Goal: Information Seeking & Learning: Learn about a topic

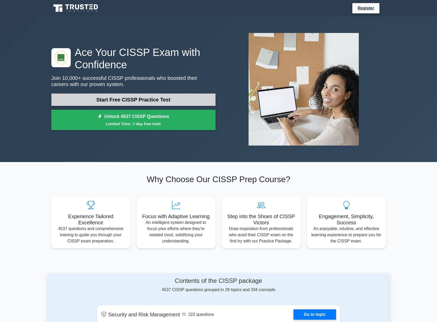
click at [199, 99] on link "Start Free CISSP Practice Test" at bounding box center [133, 100] width 164 height 12
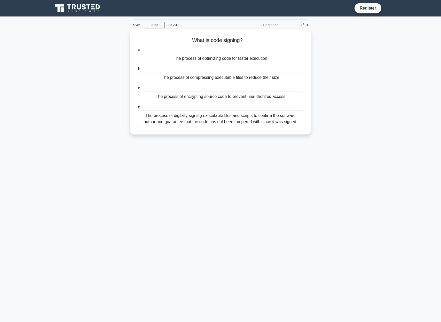
click at [282, 122] on div "The process of digitally signing executable files and scripts to confirm the so…" at bounding box center [220, 118] width 167 height 17
click at [137, 109] on input "d. The process of digitally signing executable files and scripts to confirm the…" at bounding box center [137, 107] width 0 height 3
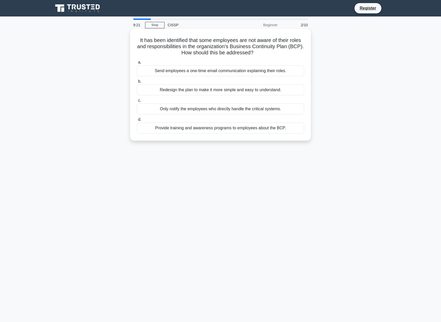
click at [254, 132] on div "Provide training and awareness programs to employees about the BCP." at bounding box center [220, 128] width 167 height 11
click at [137, 121] on input "d. Provide training and awareness programs to employees about the BCP." at bounding box center [137, 119] width 0 height 3
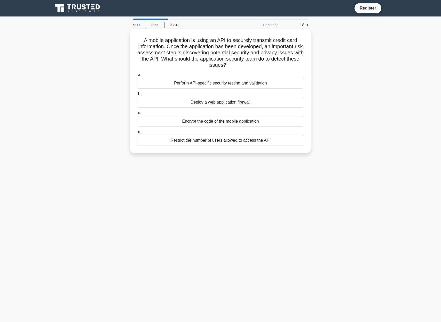
drag, startPoint x: 175, startPoint y: 40, endPoint x: 243, endPoint y: 65, distance: 72.5
click at [243, 65] on h5 "A mobile application is using an API to securely transmit credit card informati…" at bounding box center [220, 52] width 168 height 31
click at [226, 66] on icon ".spinner_0XTQ{transform-origin:center;animation:spinner_y6GP .75s linear infini…" at bounding box center [229, 65] width 6 height 6
drag, startPoint x: 143, startPoint y: 39, endPoint x: 251, endPoint y: 66, distance: 111.3
click at [251, 66] on h5 "A mobile application is using an API to securely transmit credit card informati…" at bounding box center [220, 52] width 168 height 31
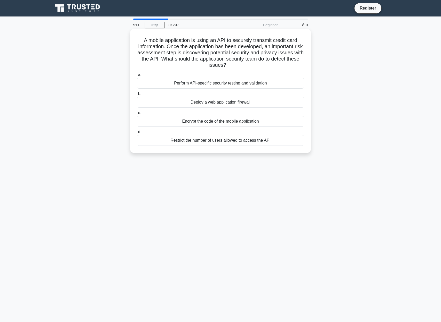
click at [251, 66] on h5 "A mobile application is using an API to securely transmit credit card informati…" at bounding box center [220, 52] width 168 height 31
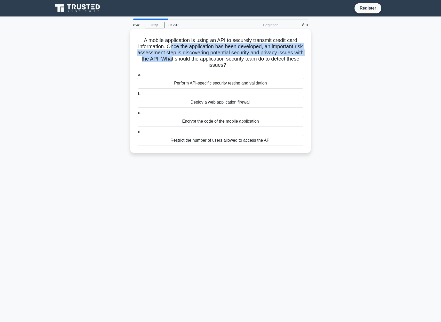
drag, startPoint x: 169, startPoint y: 45, endPoint x: 170, endPoint y: 58, distance: 12.4
click at [170, 58] on h5 "A mobile application is using an API to securely transmit credit card informati…" at bounding box center [220, 52] width 168 height 31
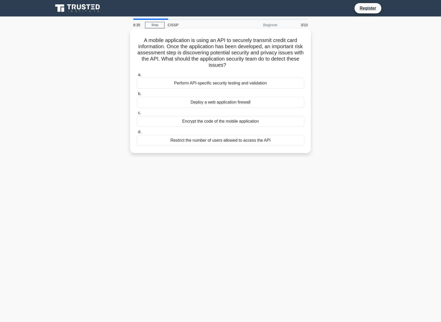
click at [239, 88] on div "Perform API-specific security testing and validation" at bounding box center [220, 83] width 167 height 11
click at [137, 77] on input "a. Perform API-specific security testing and validation" at bounding box center [137, 74] width 0 height 3
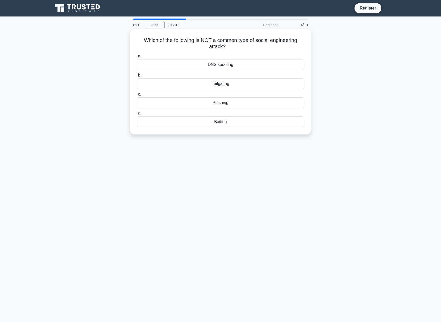
click at [232, 64] on div "DNS spoofing" at bounding box center [220, 64] width 167 height 11
click at [137, 58] on input "a. DNS spoofing" at bounding box center [137, 56] width 0 height 3
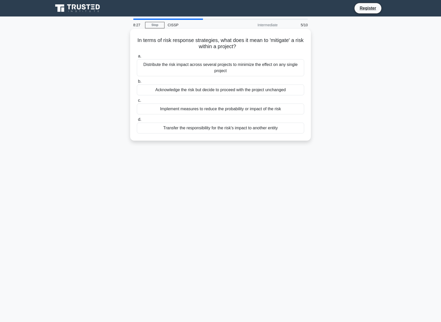
drag, startPoint x: 146, startPoint y: 42, endPoint x: 293, endPoint y: 51, distance: 146.8
click at [294, 50] on div "In terms of risk response strategies, what does it mean to 'mitigate' a risk wi…" at bounding box center [220, 85] width 176 height 108
click at [228, 48] on h5 "In terms of risk response strategies, what does it mean to 'mitigate' a risk wi…" at bounding box center [220, 43] width 168 height 13
drag, startPoint x: 136, startPoint y: 41, endPoint x: 264, endPoint y: 42, distance: 127.7
click at [264, 42] on h5 "In terms of risk response strategies, what does it mean to 'mitigate' a risk wi…" at bounding box center [220, 43] width 168 height 13
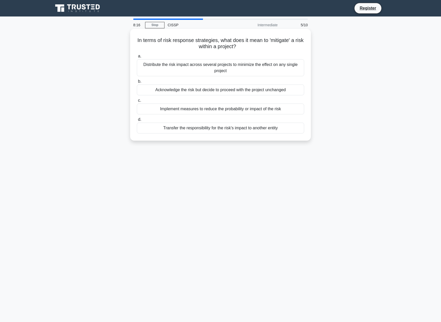
click at [261, 45] on h5 "In terms of risk response strategies, what does it mean to 'mitigate' a risk wi…" at bounding box center [220, 43] width 168 height 13
click at [247, 110] on div "Implement measures to reduce the probability or impact of the risk" at bounding box center [220, 109] width 167 height 11
click at [137, 102] on input "c. Implement measures to reduce the probability or impact of the risk" at bounding box center [137, 100] width 0 height 3
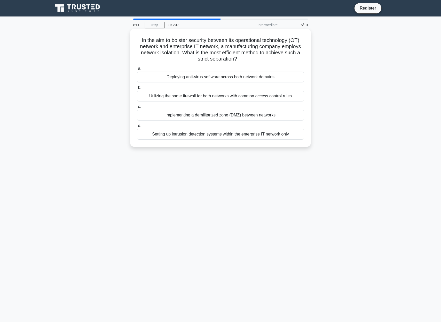
drag, startPoint x: 141, startPoint y: 39, endPoint x: 238, endPoint y: 58, distance: 98.9
click at [238, 58] on h5 "In the aim to bolster security between its operational technology (OT) network …" at bounding box center [220, 49] width 168 height 25
click at [238, 59] on icon ".spinner_0XTQ{transform-origin:center;animation:spinner_y6GP .75s linear infini…" at bounding box center [240, 59] width 6 height 6
click at [264, 115] on div "Implementing a demilitarized zone (DMZ) between networks" at bounding box center [220, 115] width 167 height 11
click at [137, 109] on input "c. Implementing a demilitarized zone (DMZ) between networks" at bounding box center [137, 106] width 0 height 3
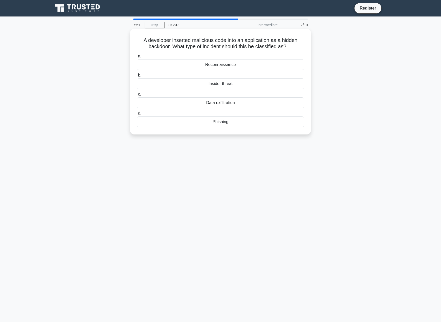
drag, startPoint x: 146, startPoint y: 40, endPoint x: 291, endPoint y: 45, distance: 144.8
click at [291, 45] on h5 "A developer inserted malicious code into an application as a hidden backdoor. W…" at bounding box center [220, 43] width 168 height 13
click at [247, 85] on div "Insider threat" at bounding box center [220, 83] width 167 height 11
click at [137, 77] on input "b. Insider threat" at bounding box center [137, 75] width 0 height 3
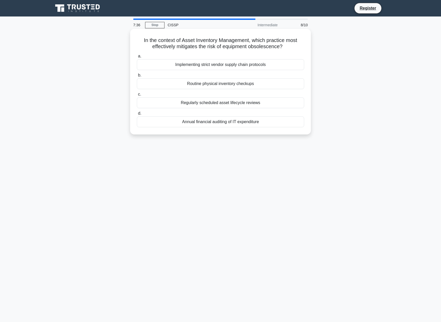
drag, startPoint x: 152, startPoint y: 40, endPoint x: 290, endPoint y: 50, distance: 138.1
click at [289, 50] on h5 "In the context of Asset Inventory Management, which practice most effectively m…" at bounding box center [220, 43] width 168 height 13
click at [151, 40] on h5 "In the context of Asset Inventory Management, which practice most effectively m…" at bounding box center [220, 43] width 168 height 13
drag, startPoint x: 138, startPoint y: 39, endPoint x: 221, endPoint y: 36, distance: 83.1
click at [222, 34] on div "In the context of Asset Inventory Management, which practice most effectively m…" at bounding box center [220, 82] width 176 height 102
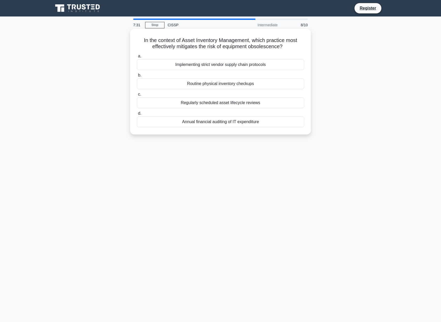
click at [225, 40] on h5 "In the context of Asset Inventory Management, which practice most effectively m…" at bounding box center [220, 43] width 168 height 13
click at [260, 105] on div "Regularly scheduled asset lifecycle reviews" at bounding box center [220, 102] width 167 height 11
click at [137, 96] on input "c. Regularly scheduled asset lifecycle reviews" at bounding box center [137, 94] width 0 height 3
click at [209, 104] on div "Maintain essential functions during a crisis" at bounding box center [220, 102] width 167 height 11
click at [137, 96] on input "c. Maintain essential functions during a crisis" at bounding box center [137, 94] width 0 height 3
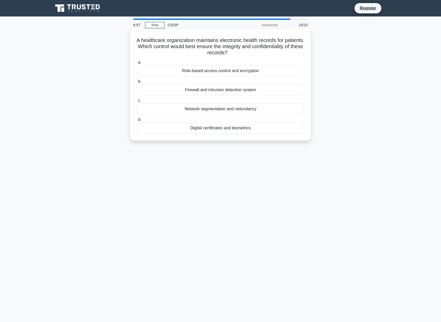
drag, startPoint x: 136, startPoint y: 38, endPoint x: 285, endPoint y: 51, distance: 149.4
click at [285, 51] on h5 "A healthcare organization maintains electronic health records for patients. Whi…" at bounding box center [220, 46] width 168 height 19
click at [278, 128] on div "Digital certificates and biometrics" at bounding box center [220, 128] width 167 height 11
click at [137, 121] on input "d. Digital certificates and biometrics" at bounding box center [137, 119] width 0 height 3
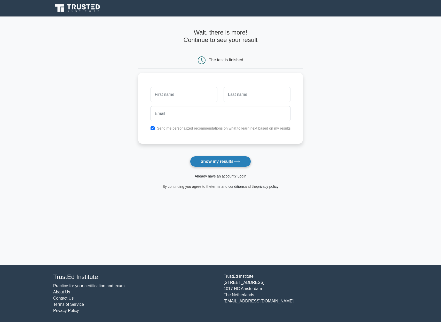
click at [234, 164] on button "Show my results" at bounding box center [220, 161] width 61 height 11
click at [212, 127] on label "Send me personalized recommendations on what to learn next based on my results" at bounding box center [224, 127] width 134 height 4
click at [152, 127] on input "checkbox" at bounding box center [152, 127] width 4 height 4
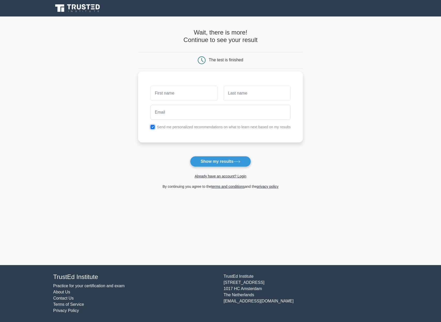
checkbox input "false"
click at [177, 98] on input "text" at bounding box center [183, 93] width 67 height 15
type input "marie"
click at [256, 88] on input "text" at bounding box center [256, 93] width 67 height 15
type input "rico"
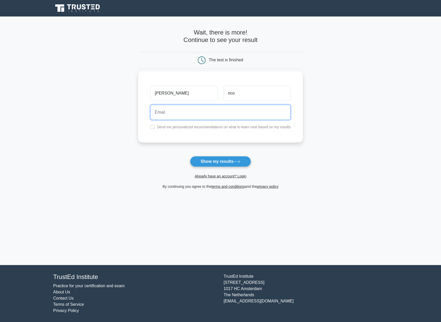
click at [253, 112] on input "email" at bounding box center [220, 112] width 140 height 15
type input "marie.ann.rico@gmail.com"
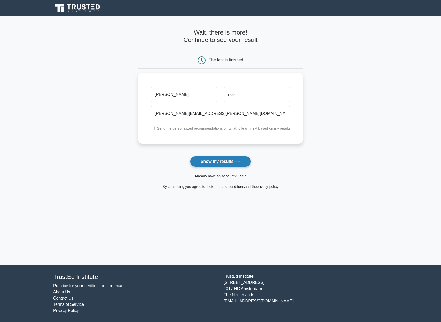
click at [227, 163] on button "Show my results" at bounding box center [220, 161] width 61 height 11
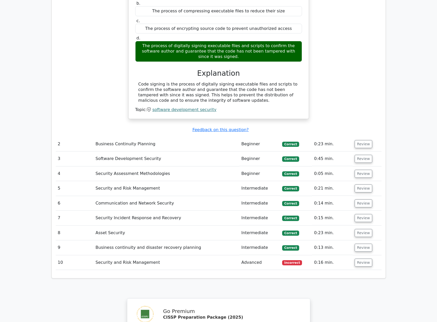
scroll to position [522, 0]
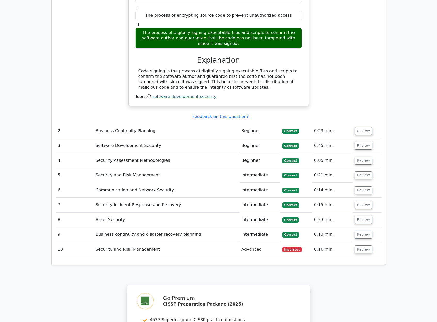
click at [182, 242] on td "Security and Risk Management" at bounding box center [166, 249] width 146 height 15
click at [364, 246] on button "Review" at bounding box center [363, 250] width 18 height 8
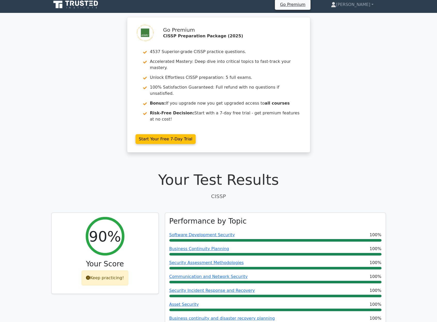
scroll to position [0, 0]
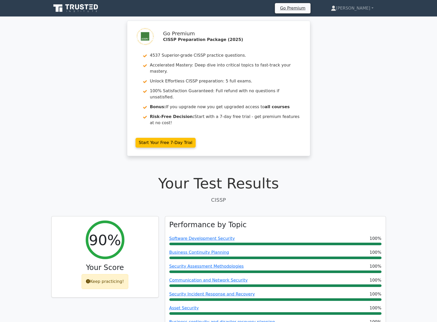
click at [88, 11] on icon at bounding box center [76, 8] width 50 height 10
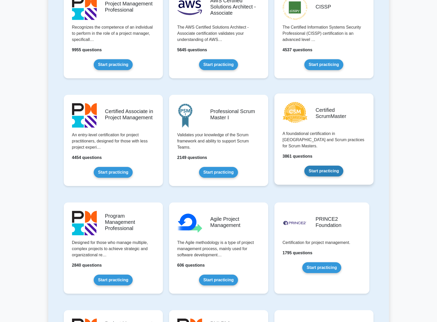
scroll to position [22, 0]
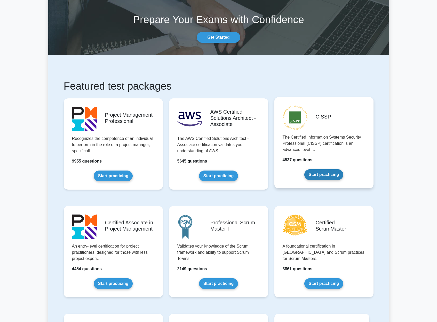
click at [343, 169] on link "Start practicing" at bounding box center [323, 174] width 39 height 11
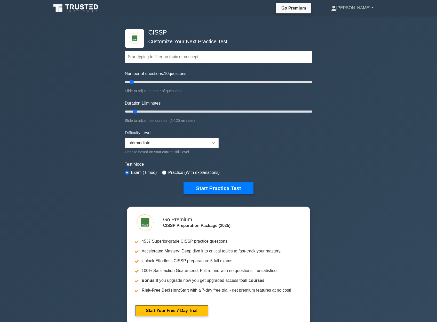
click at [368, 9] on link "[PERSON_NAME]" at bounding box center [352, 8] width 67 height 10
click at [402, 79] on div "CISSP Customize Your Next Practice Test Topics Security and Risk Management Ass…" at bounding box center [218, 174] width 437 height 315
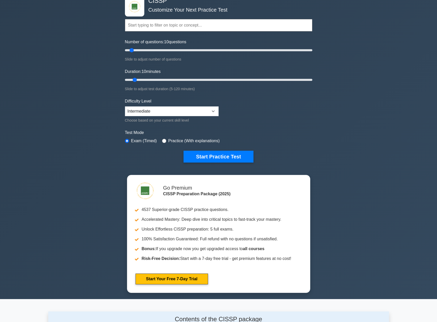
scroll to position [34, 0]
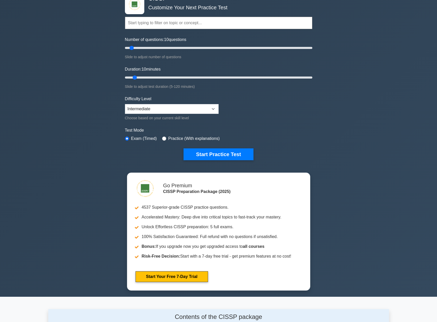
click at [182, 141] on label "Practice (With explanations)" at bounding box center [193, 139] width 51 height 6
click at [176, 138] on label "Practice (With explanations)" at bounding box center [193, 139] width 51 height 6
click at [164, 138] on input "radio" at bounding box center [164, 139] width 4 height 4
radio input "true"
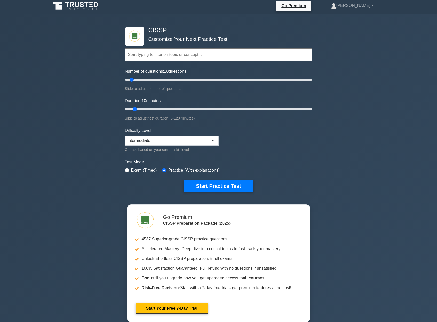
scroll to position [0, 0]
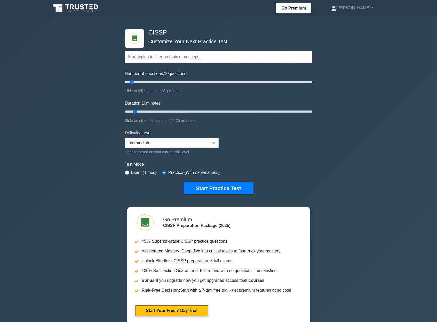
click at [300, 150] on form "Topics Security and Risk Management Asset Security Security Architecture and En…" at bounding box center [218, 114] width 187 height 159
click at [158, 60] on input "text" at bounding box center [218, 57] width 187 height 12
click at [367, 104] on div "CISSP Customize Your Next Practice Test Topics Security and Risk Management Ass…" at bounding box center [218, 174] width 437 height 315
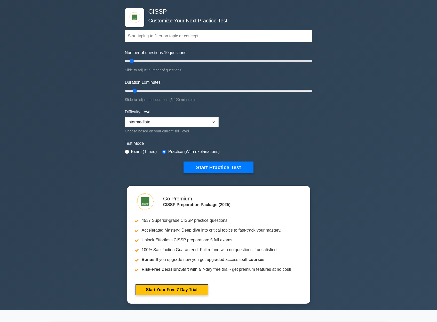
scroll to position [157, 0]
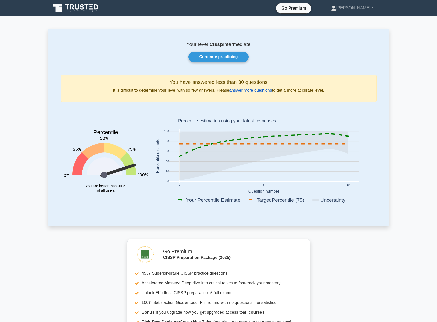
click at [253, 91] on link "answer more questions" at bounding box center [250, 90] width 43 height 4
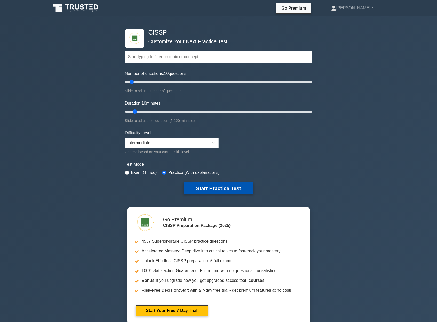
click at [214, 188] on button "Start Practice Test" at bounding box center [218, 189] width 70 height 12
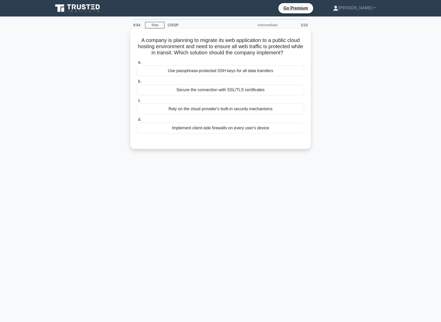
drag, startPoint x: 141, startPoint y: 39, endPoint x: 295, endPoint y: 51, distance: 154.4
click at [295, 51] on h5 "A company is planning to migrate its web application to a public cloud hosting …" at bounding box center [220, 46] width 168 height 19
click at [224, 37] on h5 "A company is planning to migrate its web application to a public cloud hosting …" at bounding box center [220, 46] width 168 height 19
drag, startPoint x: 137, startPoint y: 45, endPoint x: 174, endPoint y: 54, distance: 38.4
click at [174, 54] on div "A company is planning to migrate its web application to a public cloud hosting …" at bounding box center [220, 89] width 176 height 116
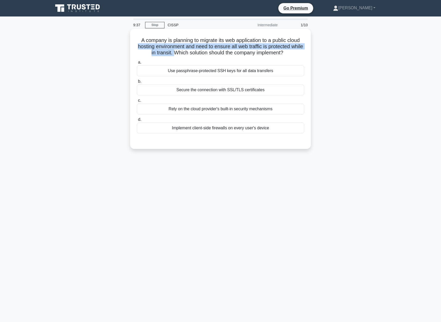
click at [175, 55] on h5 "A company is planning to migrate its web application to a public cloud hosting …" at bounding box center [220, 46] width 168 height 19
click at [247, 92] on div "Secure the connection with SSL/TLS certificates" at bounding box center [220, 90] width 167 height 11
click at [137, 83] on input "b. Secure the connection with SSL/TLS certificates" at bounding box center [137, 81] width 0 height 3
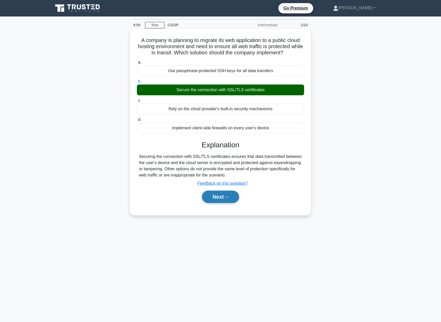
click at [223, 199] on button "Next" at bounding box center [220, 197] width 37 height 12
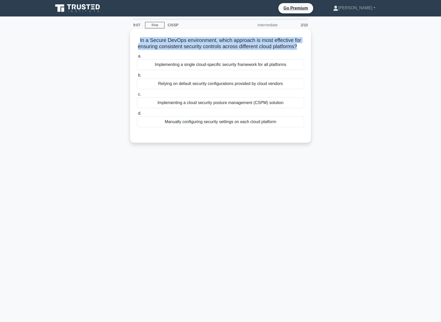
drag, startPoint x: 138, startPoint y: 40, endPoint x: 295, endPoint y: 45, distance: 156.9
click at [295, 45] on h5 "In a Secure DevOps environment, which approach is most effective for ensuring c…" at bounding box center [220, 43] width 168 height 13
click at [293, 47] on h5 "In a Secure DevOps environment, which approach is most effective for ensuring c…" at bounding box center [220, 43] width 168 height 13
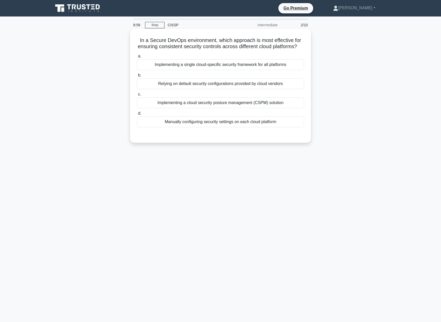
drag, startPoint x: 141, startPoint y: 40, endPoint x: 301, endPoint y: 46, distance: 159.7
click at [301, 46] on h5 "In a Secure DevOps environment, which approach is most effective for ensuring c…" at bounding box center [220, 43] width 168 height 13
drag, startPoint x: 154, startPoint y: 40, endPoint x: 151, endPoint y: 39, distance: 3.6
click at [154, 40] on h5 "In a Secure DevOps environment, which approach is most effective for ensuring c…" at bounding box center [220, 43] width 168 height 13
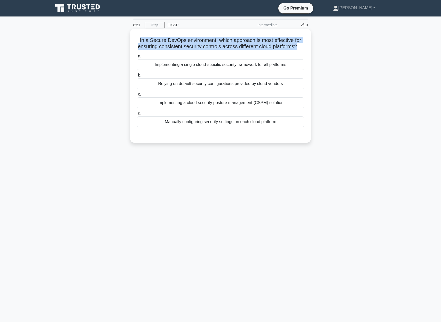
drag, startPoint x: 143, startPoint y: 40, endPoint x: 292, endPoint y: 52, distance: 150.3
click at [292, 52] on div "In a Secure DevOps environment, which approach is most effective for ensuring c…" at bounding box center [220, 86] width 176 height 110
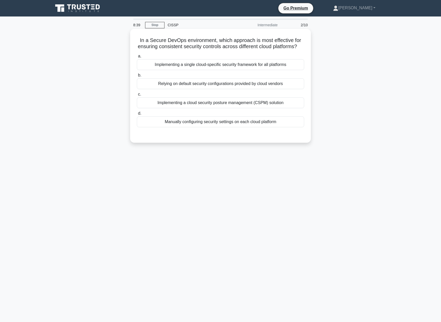
click at [139, 39] on h5 "In a Secure DevOps environment, which approach is most effective for ensuring c…" at bounding box center [220, 43] width 168 height 13
drag, startPoint x: 140, startPoint y: 42, endPoint x: 135, endPoint y: 42, distance: 5.4
click at [135, 42] on div "In a Secure DevOps environment, which approach is most effective for ensuring c…" at bounding box center [220, 86] width 176 height 110
click at [265, 103] on div "Implementing a cloud security posture management (CSPM) solution" at bounding box center [220, 102] width 167 height 11
click at [137, 96] on input "c. Implementing a cloud security posture management (CSPM) solution" at bounding box center [137, 94] width 0 height 3
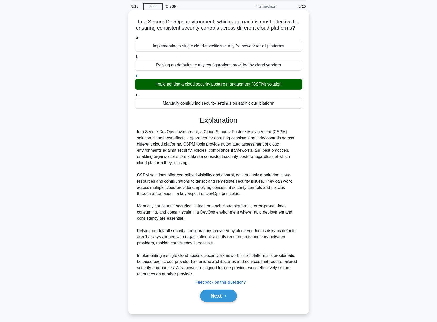
scroll to position [21, 0]
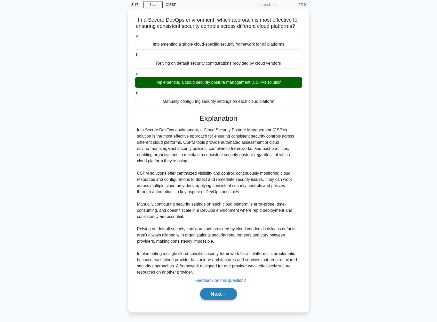
click at [230, 293] on button "Next" at bounding box center [218, 294] width 37 height 12
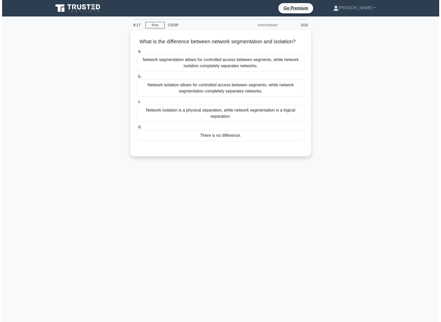
scroll to position [0, 0]
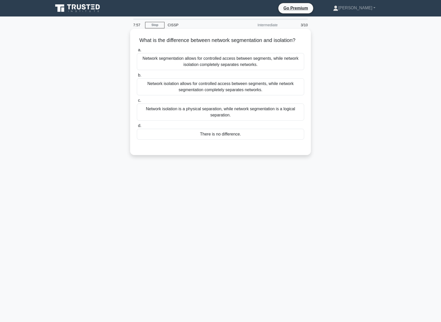
click at [251, 115] on div "Network isolation is a physical separation, while network segmentation is a log…" at bounding box center [220, 112] width 167 height 17
click at [137, 102] on input "c. Network isolation is a physical separation, while network segmentation is a …" at bounding box center [137, 100] width 0 height 3
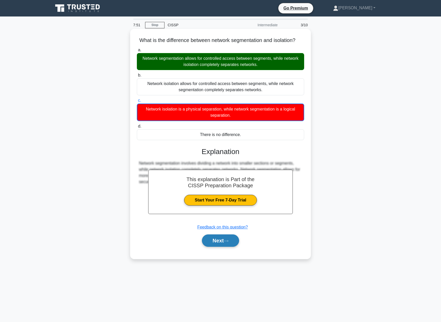
click at [226, 242] on icon at bounding box center [226, 241] width 5 height 3
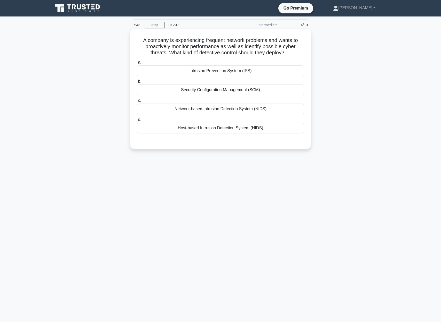
drag, startPoint x: 142, startPoint y: 38, endPoint x: 295, endPoint y: 51, distance: 153.5
click at [295, 51] on h5 "A company is experiencing frequent network problems and wants to proactively mo…" at bounding box center [220, 46] width 168 height 19
click at [145, 40] on h5 "A company is experiencing frequent network problems and wants to proactively mo…" at bounding box center [220, 46] width 168 height 19
drag, startPoint x: 141, startPoint y: 40, endPoint x: 297, endPoint y: 51, distance: 157.2
click at [297, 51] on h5 "A company is experiencing frequent network problems and wants to proactively mo…" at bounding box center [220, 46] width 168 height 19
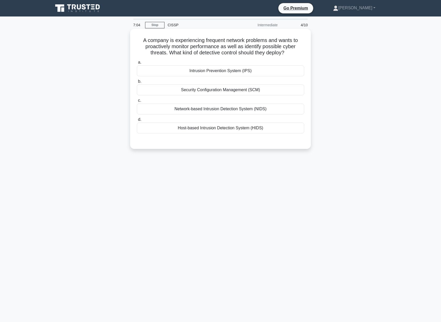
click at [211, 109] on div "Network-based Intrusion Detection System (NIDS)" at bounding box center [220, 109] width 167 height 11
click at [137, 102] on input "c. Network-based Intrusion Detection System (NIDS)" at bounding box center [137, 100] width 0 height 3
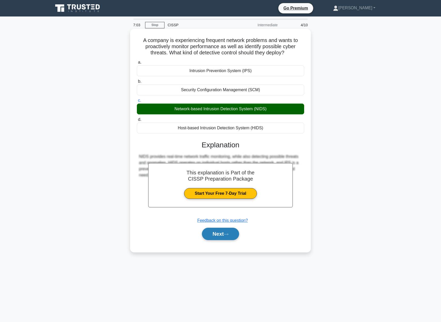
click at [216, 235] on button "Next" at bounding box center [220, 234] width 37 height 12
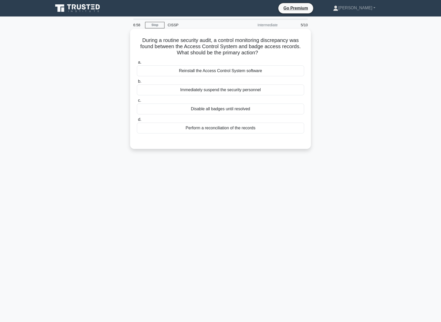
drag, startPoint x: 141, startPoint y: 39, endPoint x: 307, endPoint y: 50, distance: 166.2
click at [307, 50] on div "During a routine security audit, a control monitoring discrepancy was found bet…" at bounding box center [220, 89] width 176 height 116
click at [246, 111] on div "Disable all badges until resolved" at bounding box center [220, 109] width 167 height 11
click at [137, 102] on input "c. Disable all badges until resolved" at bounding box center [137, 100] width 0 height 3
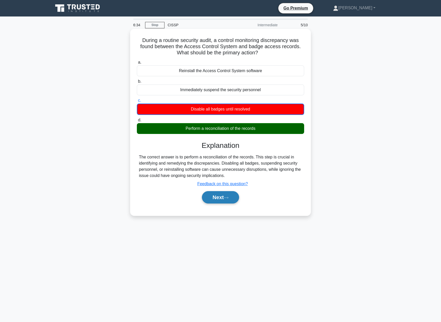
click at [223, 197] on button "Next" at bounding box center [220, 197] width 37 height 12
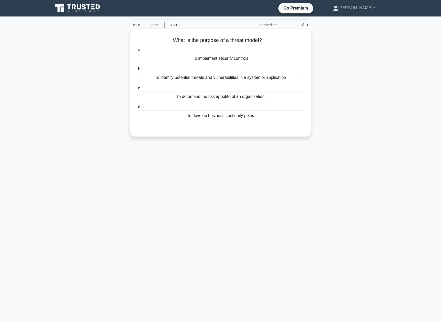
click at [282, 79] on div "To identify potential threats and vulnerabilities in a system or application" at bounding box center [220, 77] width 167 height 11
click at [137, 71] on input "b. To identify potential threats and vulnerabilities in a system or application" at bounding box center [137, 69] width 0 height 3
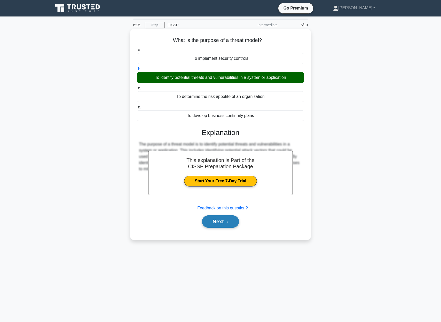
drag, startPoint x: 224, startPoint y: 223, endPoint x: 221, endPoint y: 217, distance: 7.0
click at [224, 222] on button "Next" at bounding box center [220, 222] width 37 height 12
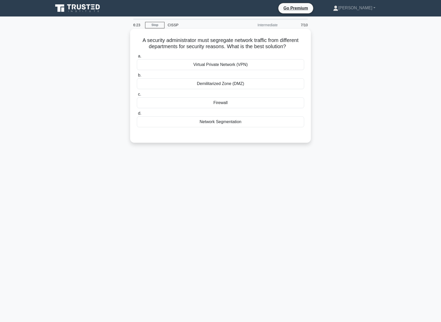
drag, startPoint x: 142, startPoint y: 39, endPoint x: 292, endPoint y: 47, distance: 150.9
click at [292, 47] on h5 "A security administrator must segregate network traffic from different departme…" at bounding box center [220, 43] width 168 height 13
click at [243, 128] on div "a. Virtual Private Network (VPN) b. Demilitarized Zone (DMZ) c. d." at bounding box center [220, 90] width 173 height 76
click at [242, 127] on div "Network Segmentation" at bounding box center [220, 122] width 167 height 11
click at [137, 115] on input "d. Network Segmentation" at bounding box center [137, 113] width 0 height 3
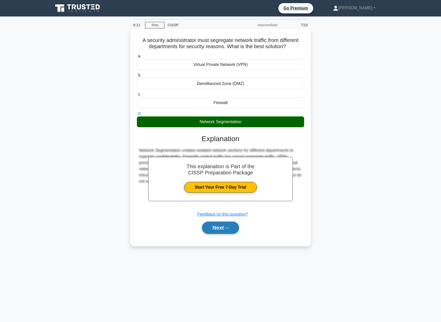
click at [227, 226] on button "Next" at bounding box center [220, 228] width 37 height 12
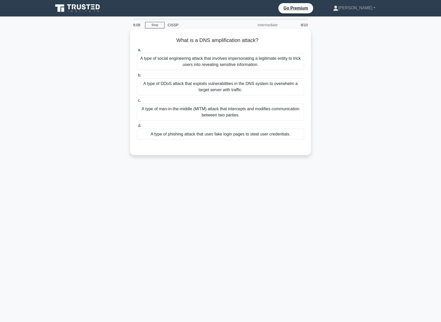
drag, startPoint x: 176, startPoint y: 38, endPoint x: 268, endPoint y: 42, distance: 92.4
click at [268, 42] on h5 "What is a DNS amplification attack? .spinner_0XTQ{transform-origin:center;anima…" at bounding box center [220, 40] width 168 height 7
click at [258, 44] on h5 "What is a DNS amplification attack? .spinner_0XTQ{transform-origin:center;anima…" at bounding box center [220, 40] width 168 height 7
click at [247, 89] on div "A type of DDoS attack that exploits vulnerabilities in the DNS system to overwh…" at bounding box center [220, 86] width 167 height 17
click at [137, 77] on input "b. A type of DDoS attack that exploits vulnerabilities in the DNS system to ove…" at bounding box center [137, 75] width 0 height 3
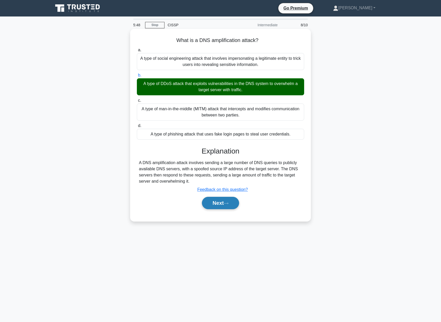
click at [220, 203] on button "Next" at bounding box center [220, 203] width 37 height 12
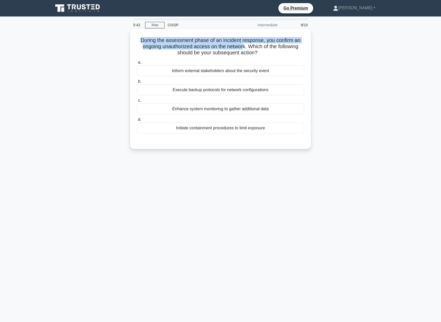
drag, startPoint x: 142, startPoint y: 40, endPoint x: 242, endPoint y: 48, distance: 100.7
click at [242, 48] on h5 "During the assessment phase of an incident response, you confirm an ongoing una…" at bounding box center [220, 46] width 168 height 19
click at [243, 48] on h5 "During the assessment phase of an incident response, you confirm an ongoing una…" at bounding box center [220, 46] width 168 height 19
drag, startPoint x: 137, startPoint y: 41, endPoint x: 248, endPoint y: 48, distance: 111.6
click at [248, 48] on h5 "During the assessment phase of an incident response, you confirm an ongoing una…" at bounding box center [220, 46] width 168 height 19
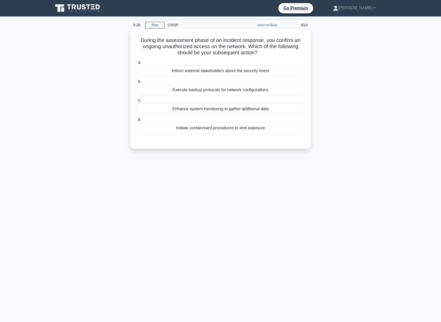
click at [271, 129] on div "Initiate containment procedures to limit exposure" at bounding box center [220, 128] width 167 height 11
click at [137, 121] on input "d. Initiate containment procedures to limit exposure" at bounding box center [137, 119] width 0 height 3
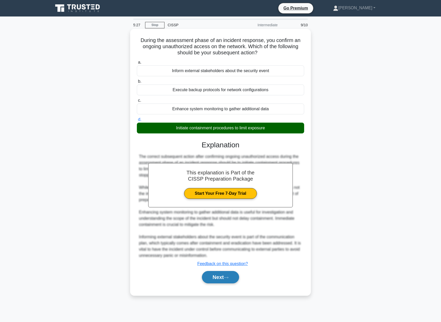
click at [218, 281] on button "Next" at bounding box center [220, 277] width 37 height 12
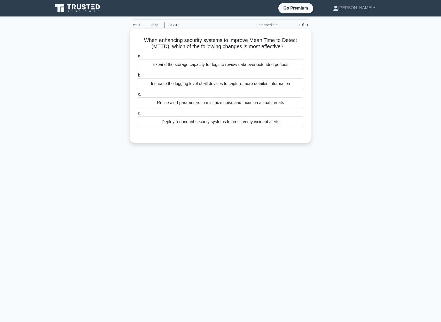
drag, startPoint x: 143, startPoint y: 38, endPoint x: 301, endPoint y: 45, distance: 157.8
click at [301, 45] on h5 "When enhancing security systems to improve Mean Time to Detect (MTTD), which of…" at bounding box center [220, 43] width 168 height 13
click at [219, 104] on div "Refine alert parameters to minimize noise and focus on actual threats" at bounding box center [220, 102] width 167 height 11
click at [137, 96] on input "c. Refine alert parameters to minimize noise and focus on actual threats" at bounding box center [137, 94] width 0 height 3
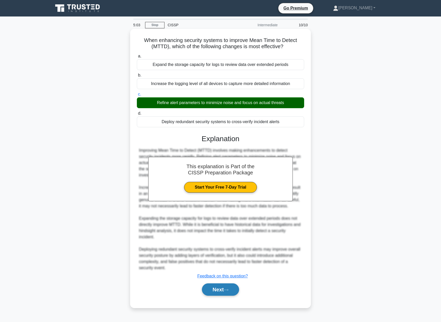
click at [216, 290] on button "Next" at bounding box center [220, 290] width 37 height 12
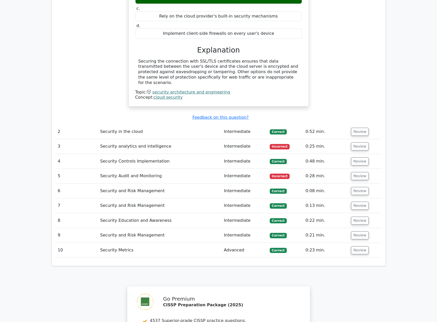
scroll to position [542, 0]
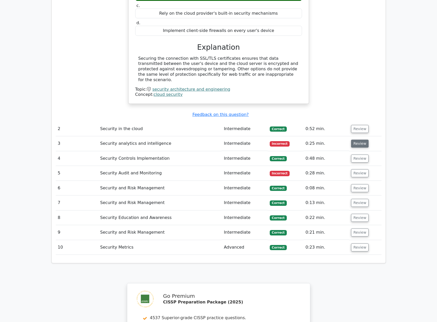
click at [353, 140] on button "Review" at bounding box center [360, 144] width 18 height 8
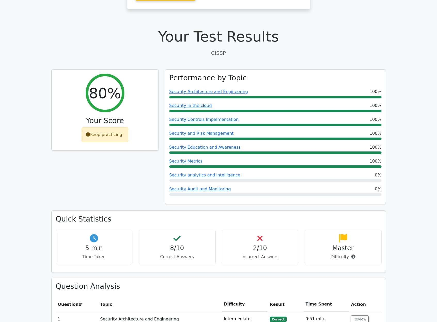
scroll to position [0, 0]
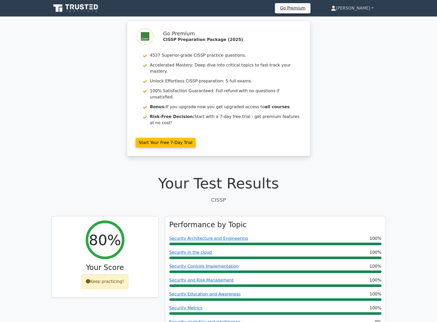
click at [358, 10] on link "[PERSON_NAME]" at bounding box center [351, 8] width 67 height 10
click at [89, 10] on icon at bounding box center [76, 8] width 50 height 10
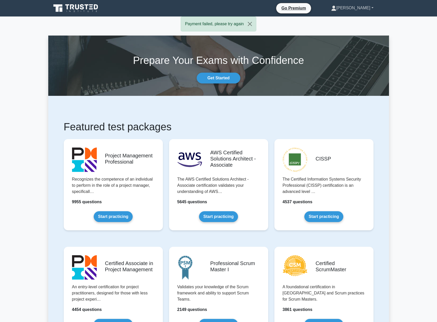
click at [363, 11] on link "[PERSON_NAME]" at bounding box center [352, 8] width 67 height 10
click at [356, 23] on link "Profile" at bounding box center [339, 20] width 41 height 8
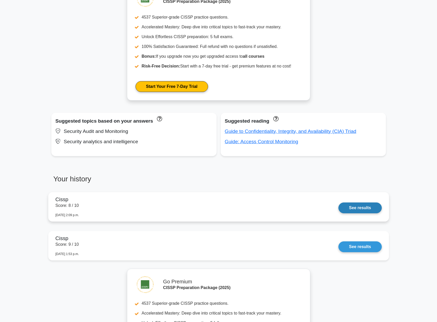
scroll to position [256, 0]
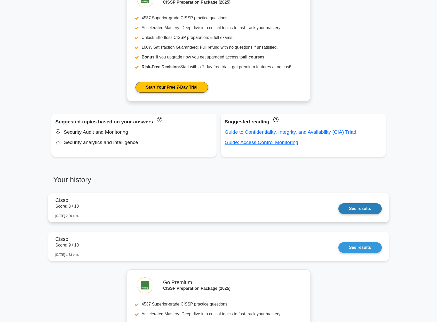
click at [338, 210] on link "See results" at bounding box center [359, 208] width 43 height 11
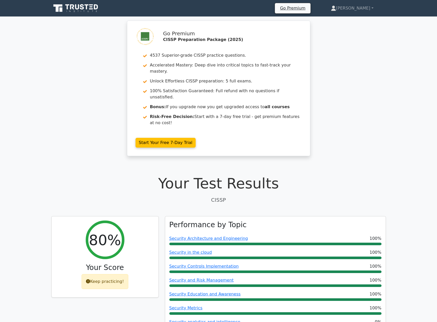
click at [78, 6] on icon at bounding box center [76, 8] width 50 height 10
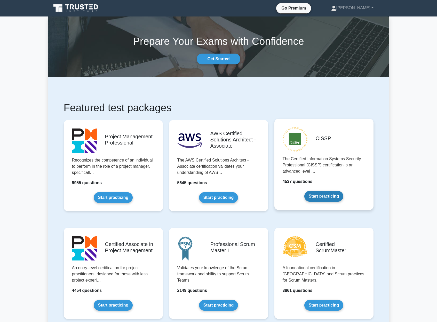
click at [323, 191] on link "Start practicing" at bounding box center [323, 196] width 39 height 11
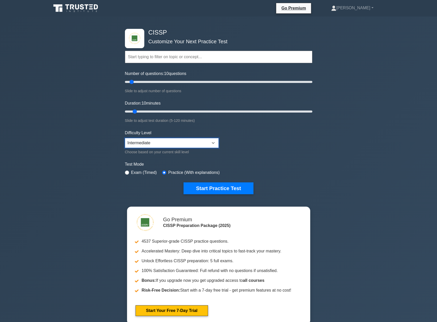
click at [190, 140] on select "Beginner Intermediate Expert" at bounding box center [172, 143] width 94 height 10
select select "expert"
click at [125, 138] on select "Beginner Intermediate Expert" at bounding box center [172, 143] width 94 height 10
click at [225, 190] on button "Start Practice Test" at bounding box center [218, 189] width 70 height 12
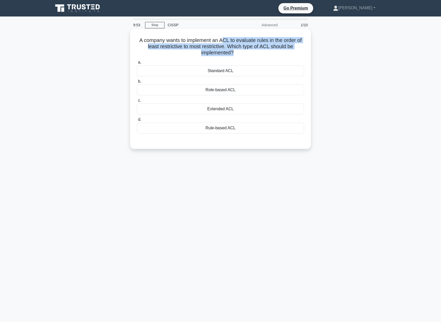
drag, startPoint x: 222, startPoint y: 42, endPoint x: 231, endPoint y: 51, distance: 12.6
click at [231, 51] on h5 "A company wants to implement an ACL to evaluate rules in the order of least res…" at bounding box center [220, 46] width 168 height 19
click at [240, 48] on h5 "A company wants to implement an ACL to evaluate rules in the order of least res…" at bounding box center [220, 46] width 168 height 19
click at [236, 131] on div "Rule-based ACL" at bounding box center [220, 128] width 167 height 11
click at [137, 121] on input "d. Rule-based ACL" at bounding box center [137, 119] width 0 height 3
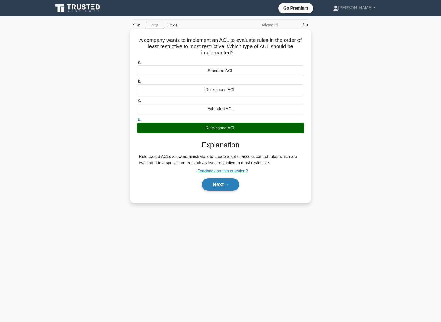
click at [219, 189] on button "Next" at bounding box center [220, 184] width 37 height 12
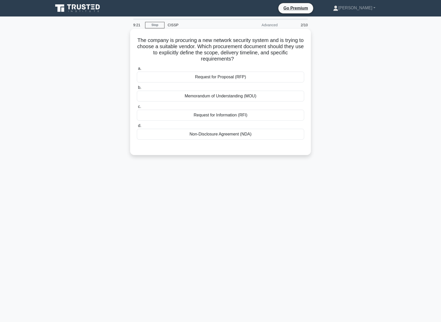
drag, startPoint x: 134, startPoint y: 39, endPoint x: 292, endPoint y: 57, distance: 158.4
click at [292, 57] on div "The company is procuring a new network security system and is trying to choose …" at bounding box center [220, 92] width 176 height 122
click at [137, 39] on h5 "The company is procuring a new network security system and is trying to choose …" at bounding box center [220, 49] width 168 height 25
drag, startPoint x: 134, startPoint y: 40, endPoint x: 246, endPoint y: 58, distance: 112.9
click at [246, 58] on div "The company is procuring a new network security system and is trying to choose …" at bounding box center [220, 92] width 176 height 122
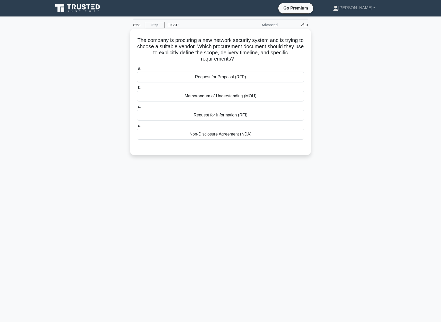
click at [241, 133] on div "Non-Disclosure Agreement (NDA)" at bounding box center [220, 134] width 167 height 11
click at [137, 128] on input "d. Non-Disclosure Agreement (NDA)" at bounding box center [137, 125] width 0 height 3
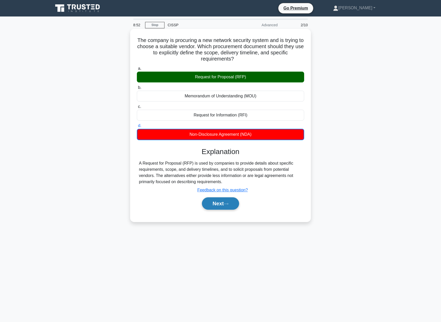
click at [225, 205] on button "Next" at bounding box center [220, 204] width 37 height 12
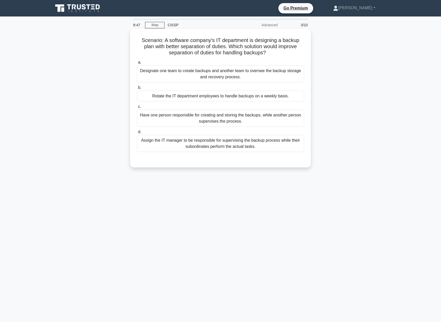
drag, startPoint x: 138, startPoint y: 40, endPoint x: 294, endPoint y: 52, distance: 156.8
click at [294, 52] on h5 "Scenario: A software company's IT department is designing a backup plan with be…" at bounding box center [220, 46] width 168 height 19
click at [238, 54] on h5 "Scenario: A software company's IT department is designing a backup plan with be…" at bounding box center [220, 46] width 168 height 19
click at [231, 77] on div "Designate one team to create backups and another team to oversee the backup sto…" at bounding box center [220, 74] width 167 height 17
click at [137, 64] on input "a. Designate one team to create backups and another team to oversee the backup …" at bounding box center [137, 62] width 0 height 3
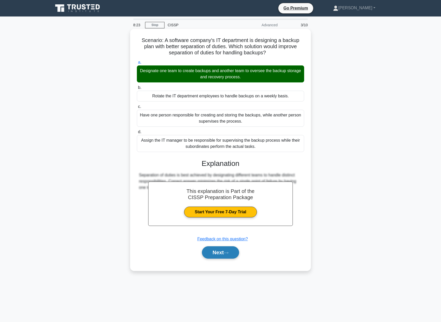
click at [210, 255] on button "Next" at bounding box center [220, 253] width 37 height 12
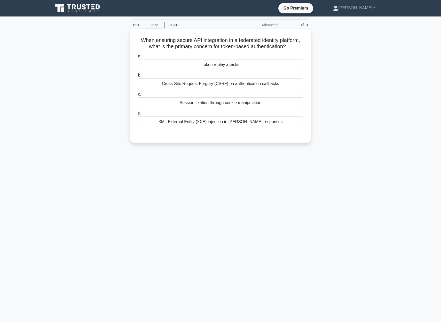
drag, startPoint x: 140, startPoint y: 39, endPoint x: 298, endPoint y: 44, distance: 157.9
click at [298, 44] on h5 "When ensuring secure API integration in a federated identity platform, what is …" at bounding box center [220, 43] width 168 height 13
click at [225, 67] on div "Token replay attacks" at bounding box center [220, 64] width 167 height 11
click at [137, 58] on input "a. Token replay attacks" at bounding box center [137, 56] width 0 height 3
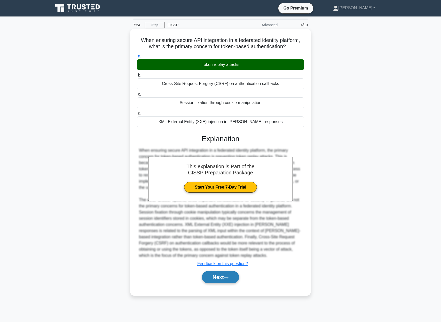
click at [211, 278] on button "Next" at bounding box center [220, 277] width 37 height 12
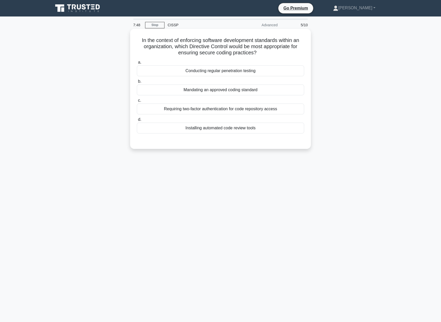
drag, startPoint x: 141, startPoint y: 39, endPoint x: 256, endPoint y: 53, distance: 116.6
click at [256, 53] on h5 "In the context of enforcing software development standards within an organizati…" at bounding box center [220, 46] width 168 height 19
click at [165, 111] on div "Requiring two-factor authentication for code repository access" at bounding box center [220, 109] width 167 height 11
click at [137, 102] on input "c. Requiring two-factor authentication for code repository access" at bounding box center [137, 100] width 0 height 3
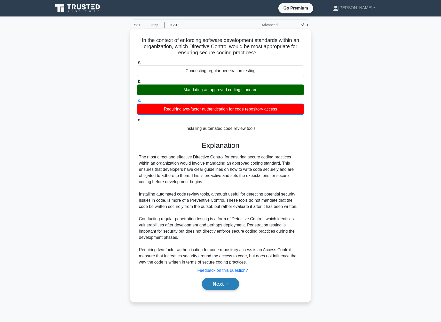
drag, startPoint x: 225, startPoint y: 291, endPoint x: 223, endPoint y: 290, distance: 2.9
click at [224, 291] on div "Next" at bounding box center [220, 284] width 167 height 17
click at [222, 287] on button "Next" at bounding box center [220, 284] width 37 height 12
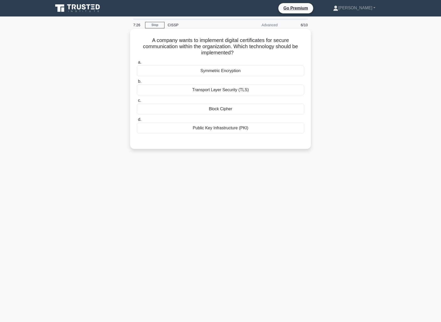
drag, startPoint x: 154, startPoint y: 40, endPoint x: 269, endPoint y: 54, distance: 116.1
click at [270, 54] on h5 "A company wants to implement digital certificates for secure communication with…" at bounding box center [220, 46] width 168 height 19
click at [247, 53] on h5 "A company wants to implement digital certificates for secure communication with…" at bounding box center [220, 46] width 168 height 19
click at [248, 71] on div "Symmetric Encryption" at bounding box center [220, 71] width 167 height 11
click at [137, 64] on input "a. Symmetric Encryption" at bounding box center [137, 62] width 0 height 3
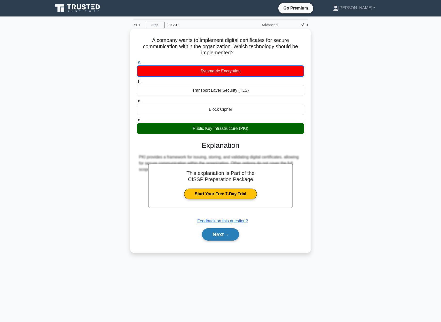
click at [221, 238] on button "Next" at bounding box center [220, 235] width 37 height 12
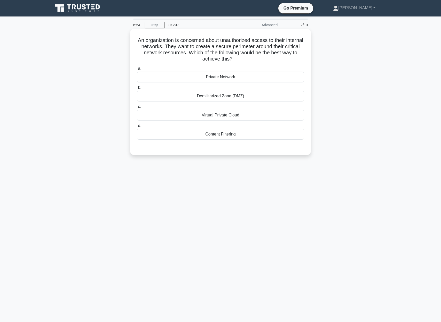
drag, startPoint x: 140, startPoint y: 40, endPoint x: 297, endPoint y: 58, distance: 157.8
click at [297, 58] on h5 "An organization is concerned about unauthorized access to their internal networ…" at bounding box center [220, 49] width 168 height 25
click at [240, 65] on div "a. Private Network b. Demilitarized Zone (DMZ) c. d." at bounding box center [220, 102] width 173 height 76
click at [249, 100] on div "Demilitarized Zone (DMZ)" at bounding box center [220, 96] width 167 height 11
click at [137, 89] on input "b. Demilitarized Zone (DMZ)" at bounding box center [137, 87] width 0 height 3
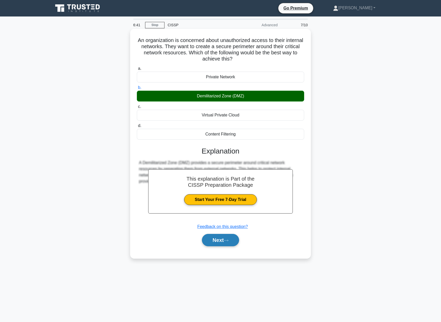
click at [211, 243] on button "Next" at bounding box center [220, 240] width 37 height 12
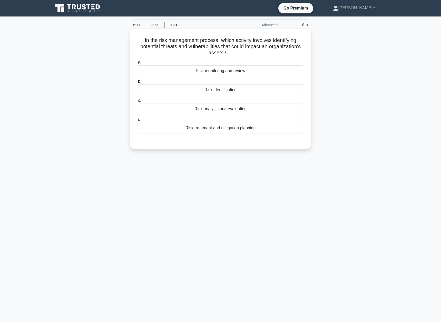
drag, startPoint x: 147, startPoint y: 40, endPoint x: 195, endPoint y: 40, distance: 47.7
click at [255, 55] on h5 "In the risk management process, which activity involves identifying potential t…" at bounding box center [220, 46] width 168 height 19
click at [255, 52] on h5 "In the risk management process, which activity involves identifying potential t…" at bounding box center [220, 46] width 168 height 19
drag, startPoint x: 142, startPoint y: 40, endPoint x: 262, endPoint y: 49, distance: 120.0
click at [262, 49] on h5 "In the risk management process, which activity involves identifying potential t…" at bounding box center [220, 46] width 168 height 19
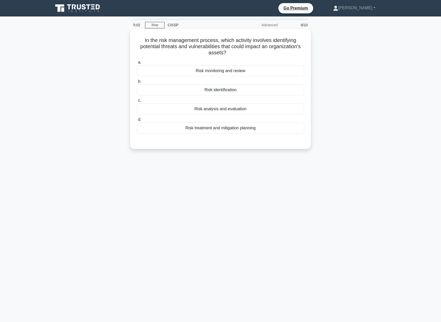
click at [258, 51] on h5 "In the risk management process, which activity involves identifying potential t…" at bounding box center [220, 46] width 168 height 19
click at [249, 109] on div "Risk analysis and evaluation" at bounding box center [220, 109] width 167 height 11
click at [137, 102] on input "c. Risk analysis and evaluation" at bounding box center [137, 100] width 0 height 3
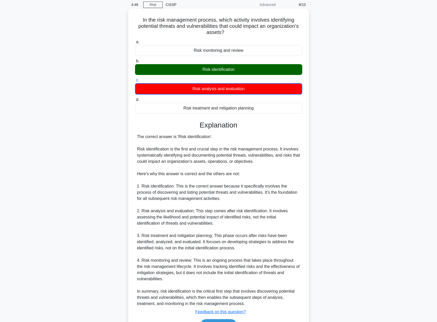
scroll to position [52, 0]
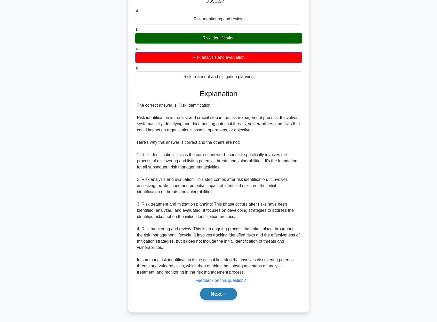
click at [213, 292] on button "Next" at bounding box center [218, 294] width 37 height 12
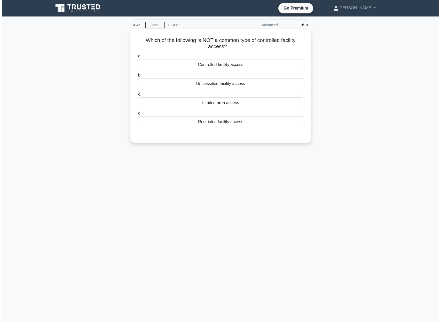
scroll to position [0, 0]
click at [240, 86] on div "Unclassified facility access" at bounding box center [220, 83] width 167 height 11
click at [137, 77] on input "b. Unclassified facility access" at bounding box center [137, 75] width 0 height 3
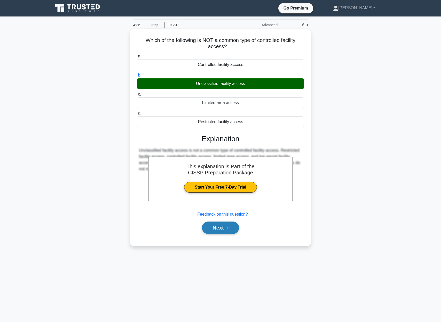
click at [218, 233] on button "Next" at bounding box center [220, 228] width 37 height 12
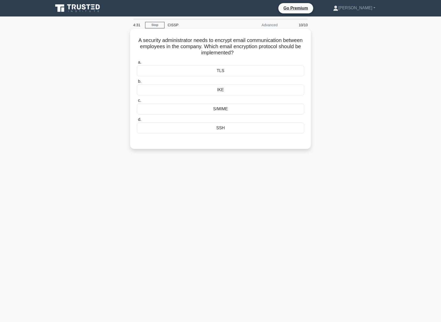
drag, startPoint x: 135, startPoint y: 41, endPoint x: 244, endPoint y: 54, distance: 109.4
click at [244, 54] on div "A security administrator needs to encrypt email communication between employees…" at bounding box center [220, 89] width 176 height 116
click at [244, 54] on h5 "A security administrator needs to encrypt email communication between employees…" at bounding box center [220, 46] width 168 height 19
click at [239, 94] on div "IKE" at bounding box center [220, 90] width 167 height 11
click at [137, 83] on input "b. IKE" at bounding box center [137, 81] width 0 height 3
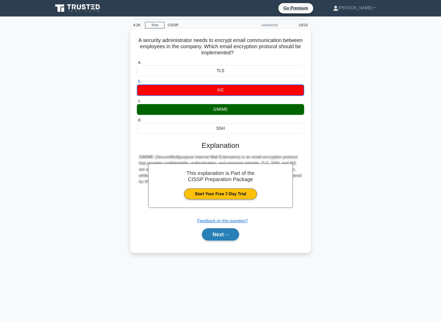
click at [225, 239] on button "Next" at bounding box center [220, 235] width 37 height 12
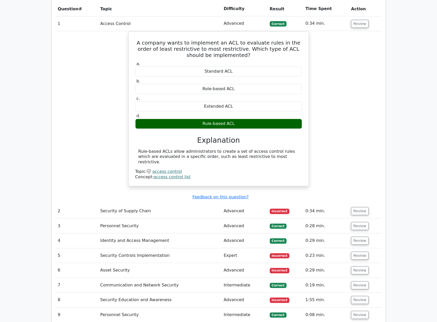
scroll to position [447, 0]
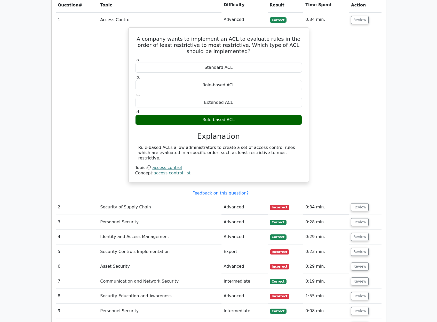
click at [316, 200] on td "0:34 min." at bounding box center [326, 207] width 46 height 15
click at [367, 200] on td "Review" at bounding box center [365, 207] width 32 height 15
click at [361, 203] on button "Review" at bounding box center [360, 207] width 18 height 8
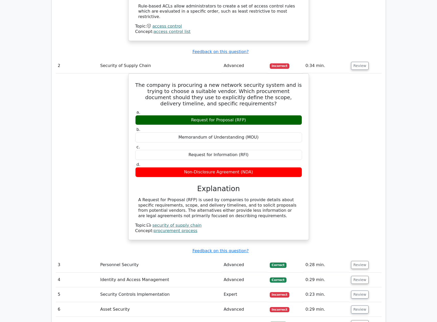
scroll to position [594, 0]
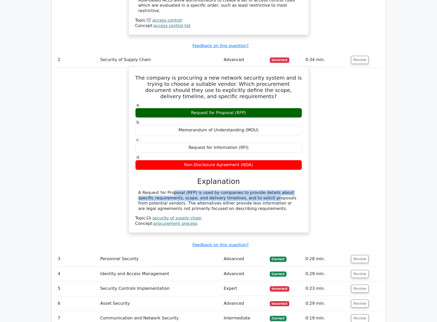
drag, startPoint x: 138, startPoint y: 176, endPoint x: 222, endPoint y: 181, distance: 83.7
click at [222, 190] on div "A Request for Proposal (RFP) is used by companies to provide details about spec…" at bounding box center [218, 200] width 160 height 21
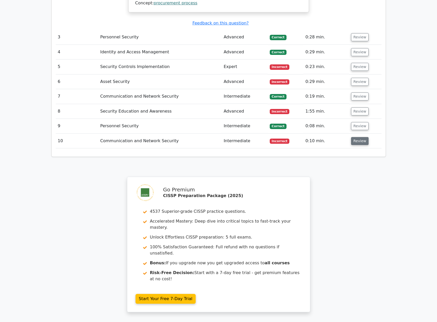
scroll to position [792, 0]
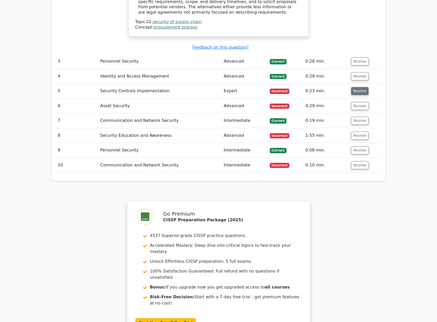
click at [359, 87] on button "Review" at bounding box center [360, 91] width 18 height 8
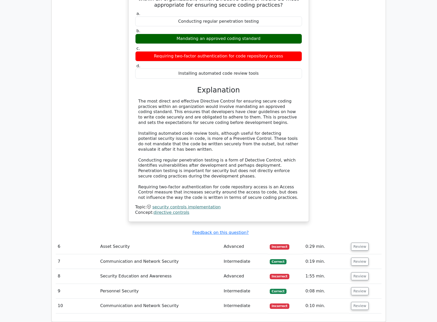
scroll to position [938, 0]
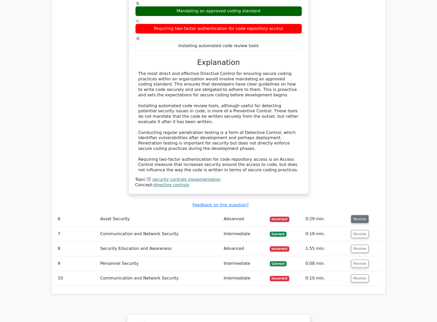
click at [358, 215] on button "Review" at bounding box center [360, 219] width 18 height 8
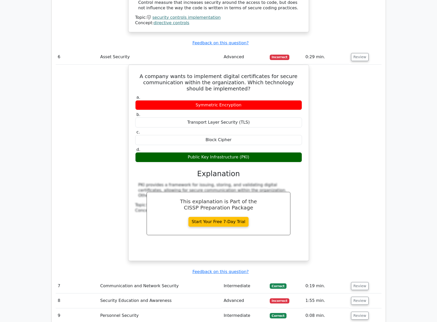
scroll to position [1231, 0]
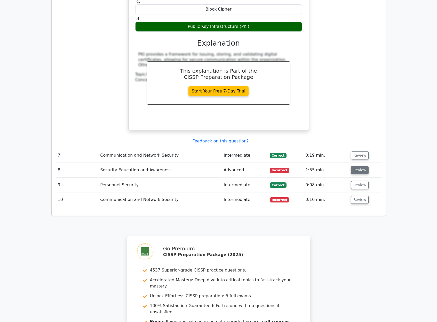
click at [356, 166] on button "Review" at bounding box center [360, 170] width 18 height 8
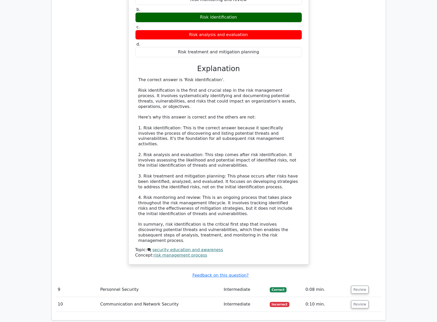
scroll to position [1470, 0]
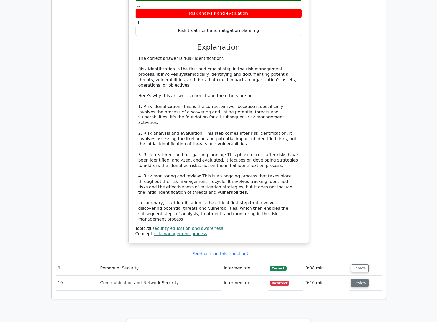
click at [362, 279] on button "Review" at bounding box center [360, 283] width 18 height 8
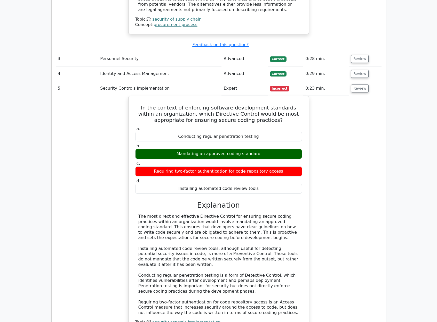
scroll to position [766, 0]
